Goal: Information Seeking & Learning: Learn about a topic

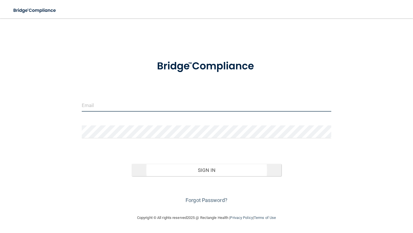
type input "[PERSON_NAME][EMAIL_ADDRESS][DOMAIN_NAME]"
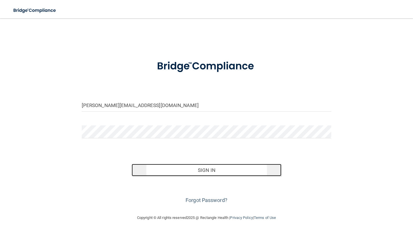
click at [203, 168] on button "Sign In" at bounding box center [207, 170] width 150 height 13
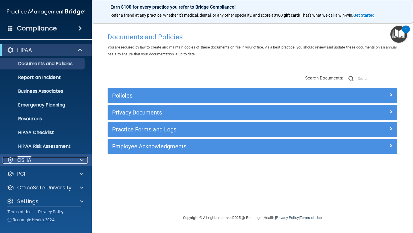
click at [21, 160] on p "OSHA" at bounding box center [24, 159] width 14 height 7
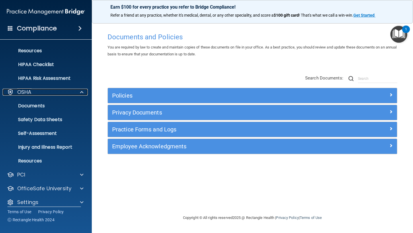
scroll to position [74, 0]
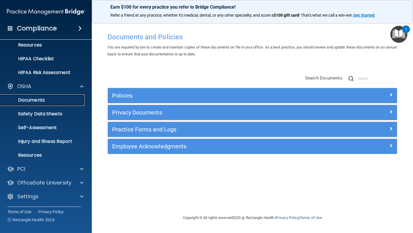
click at [30, 98] on p "Documents" at bounding box center [43, 100] width 78 height 6
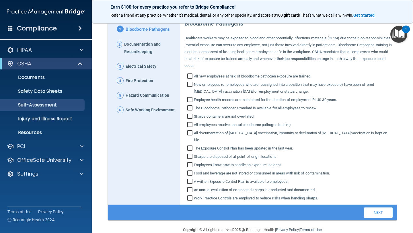
scroll to position [64, 0]
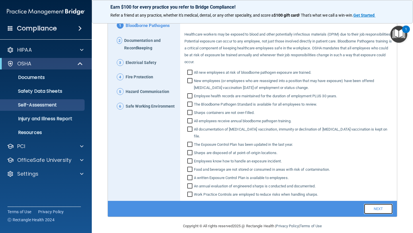
click at [381, 203] on link "Next" at bounding box center [378, 208] width 29 height 10
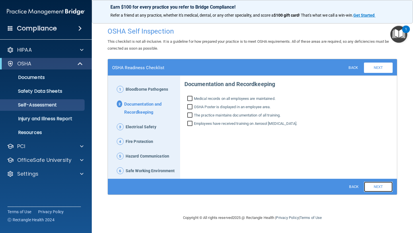
scroll to position [0, 0]
click at [382, 187] on link "Next" at bounding box center [378, 186] width 29 height 10
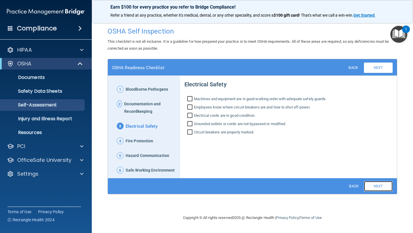
click at [382, 187] on link "Next" at bounding box center [378, 186] width 29 height 10
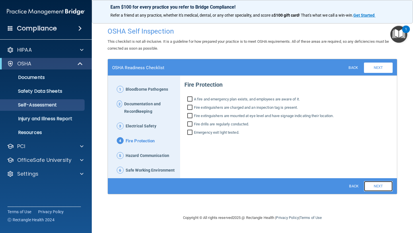
click at [382, 187] on link "Next" at bounding box center [378, 186] width 29 height 10
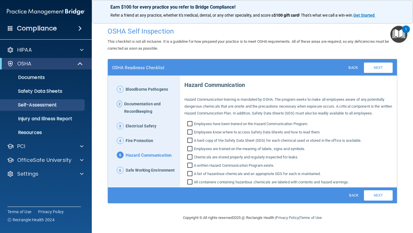
click at [382, 187] on div "1 Bloodborne Pathogens 2 Documentation and Recordkeeping 3 Electrical Safety 4 …" at bounding box center [252, 131] width 289 height 111
click at [381, 195] on link "Next" at bounding box center [378, 195] width 29 height 10
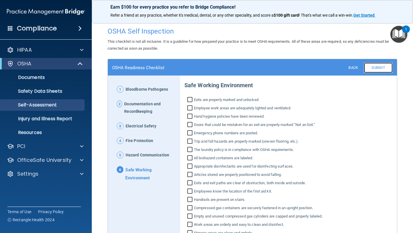
click at [383, 66] on link "Submit" at bounding box center [378, 67] width 29 height 10
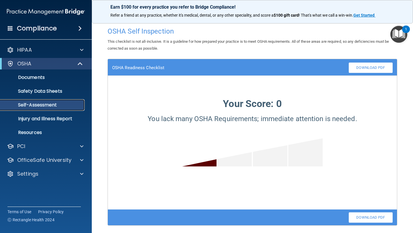
click at [38, 104] on p "Self-Assessment" at bounding box center [43, 105] width 78 height 6
click at [34, 93] on p "Safety Data Sheets" at bounding box center [43, 91] width 78 height 6
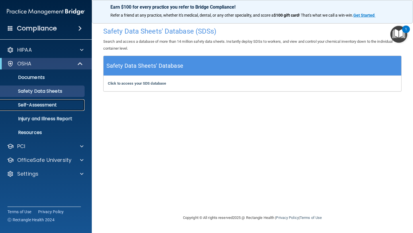
click at [37, 103] on p "Self-Assessment" at bounding box center [43, 105] width 78 height 6
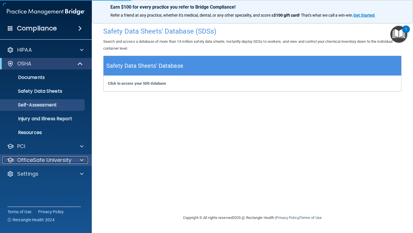
click at [37, 161] on p "OfficeSafe University" at bounding box center [44, 159] width 54 height 7
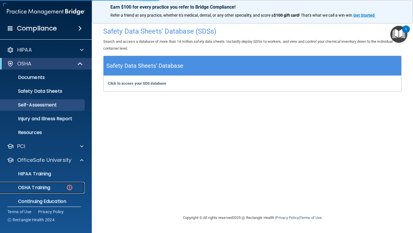
click at [35, 187] on p "OSHA Training" at bounding box center [27, 188] width 46 height 6
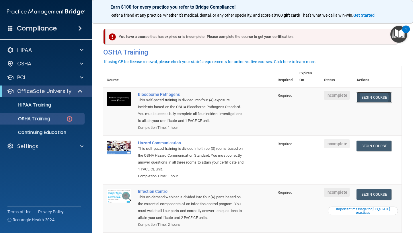
click at [380, 97] on link "Begin Course" at bounding box center [373, 97] width 35 height 11
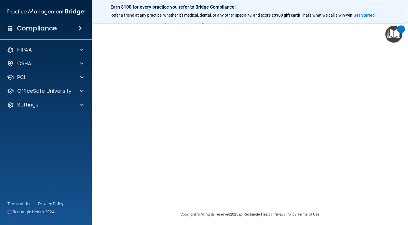
scroll to position [20, 0]
click at [385, 39] on img "Open Resource Center, 1 new notification" at bounding box center [393, 34] width 17 height 17
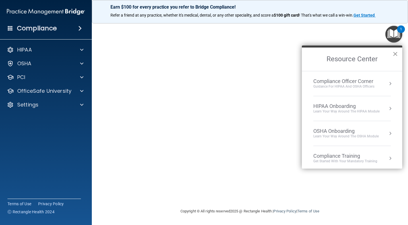
click at [396, 56] on button "×" at bounding box center [394, 53] width 5 height 9
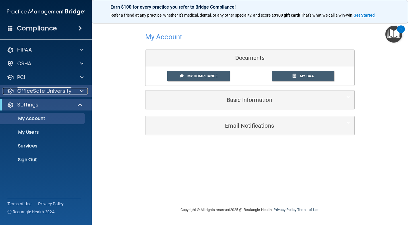
click at [45, 90] on p "OfficeSafe University" at bounding box center [44, 91] width 54 height 7
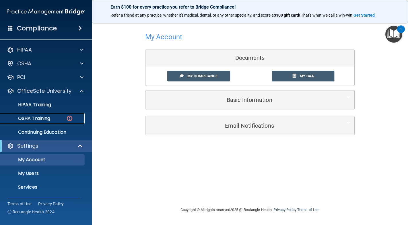
click at [32, 120] on p "OSHA Training" at bounding box center [27, 119] width 46 height 6
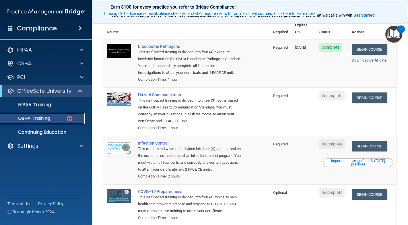
scroll to position [46, 0]
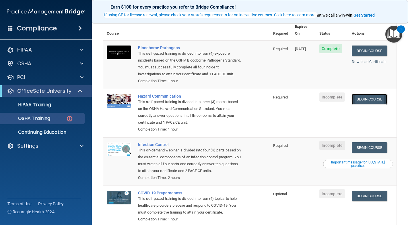
click at [370, 94] on link "Begin Course" at bounding box center [368, 99] width 35 height 11
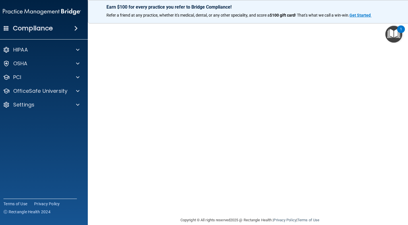
scroll to position [23, 0]
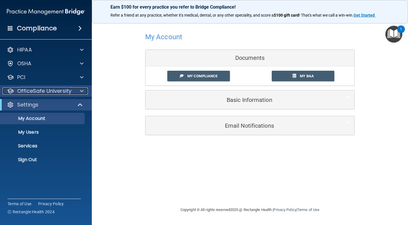
click at [39, 90] on p "OfficeSafe University" at bounding box center [44, 91] width 54 height 7
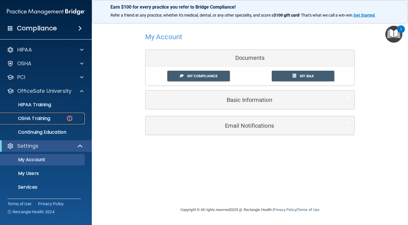
click at [30, 120] on p "OSHA Training" at bounding box center [27, 119] width 46 height 6
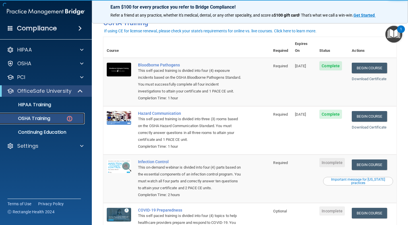
scroll to position [30, 0]
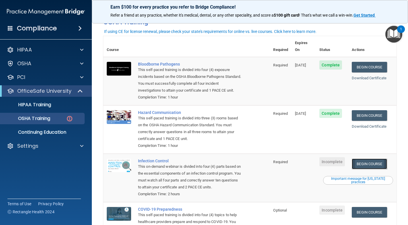
click at [371, 159] on link "Begin Course" at bounding box center [368, 164] width 35 height 11
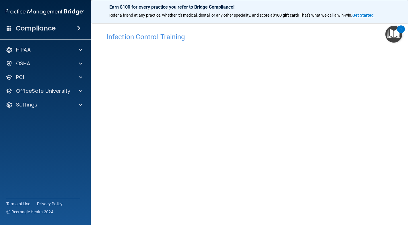
scroll to position [20, 0]
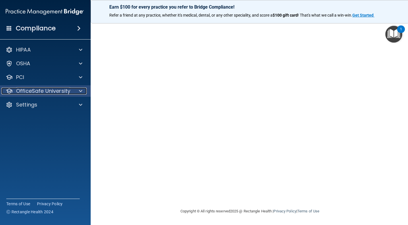
click at [40, 91] on p "OfficeSafe University" at bounding box center [43, 91] width 54 height 7
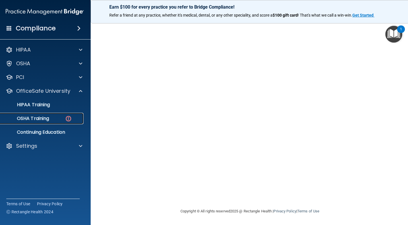
click at [28, 120] on p "OSHA Training" at bounding box center [26, 119] width 46 height 6
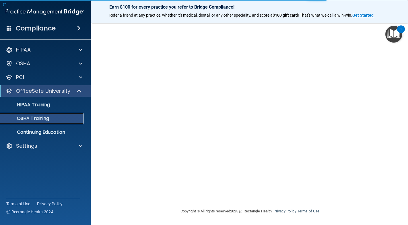
scroll to position [56, 0]
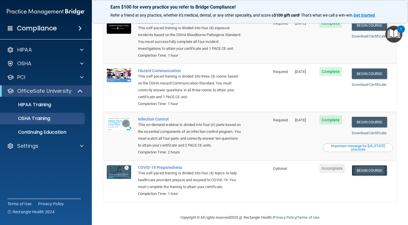
click at [373, 167] on link "Begin Course" at bounding box center [368, 170] width 35 height 11
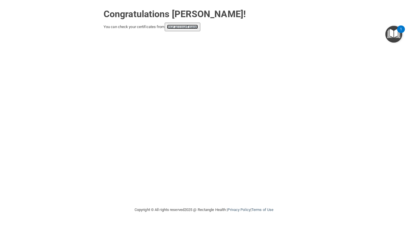
click at [181, 27] on link "your account page!" at bounding box center [182, 27] width 31 height 4
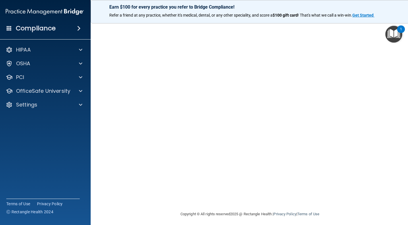
scroll to position [20, 0]
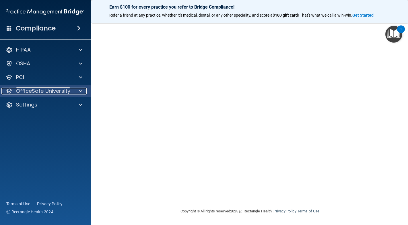
click at [32, 91] on p "OfficeSafe University" at bounding box center [43, 91] width 54 height 7
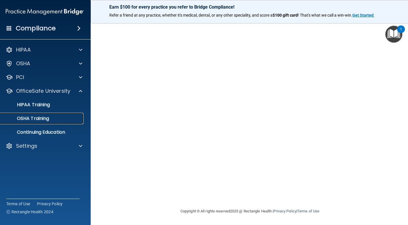
click at [30, 119] on p "OSHA Training" at bounding box center [26, 119] width 46 height 6
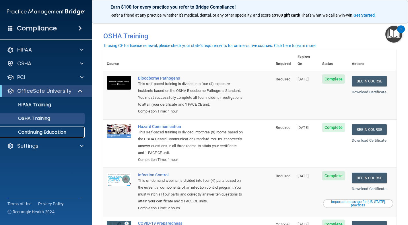
click at [53, 136] on link "Continuing Education" at bounding box center [39, 132] width 90 height 11
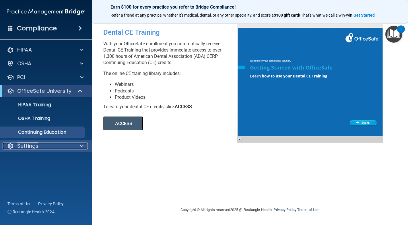
click at [24, 146] on p "Settings" at bounding box center [27, 146] width 21 height 7
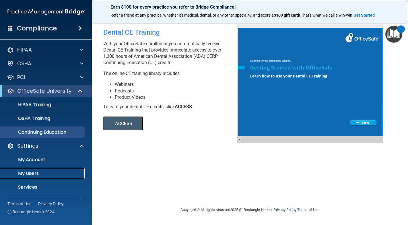
click at [27, 176] on p "My Users" at bounding box center [43, 174] width 78 height 6
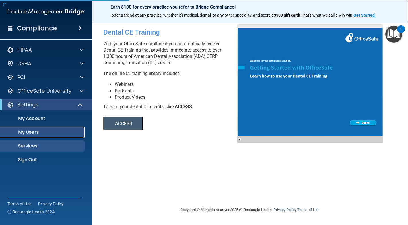
select select "20"
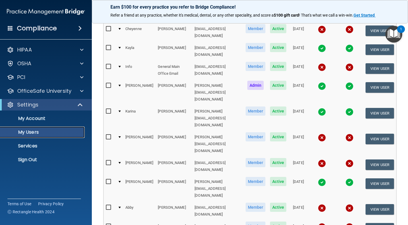
scroll to position [224, 0]
